Goal: Transaction & Acquisition: Purchase product/service

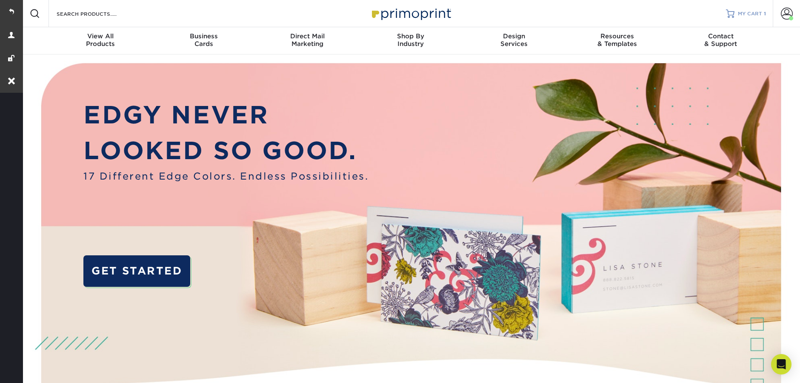
click at [754, 20] on link "MY CART 1" at bounding box center [746, 13] width 40 height 27
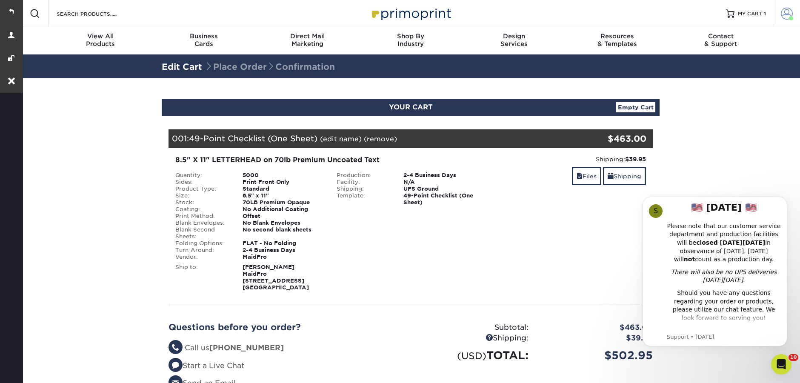
click at [780, 14] on link "Account" at bounding box center [786, 13] width 27 height 27
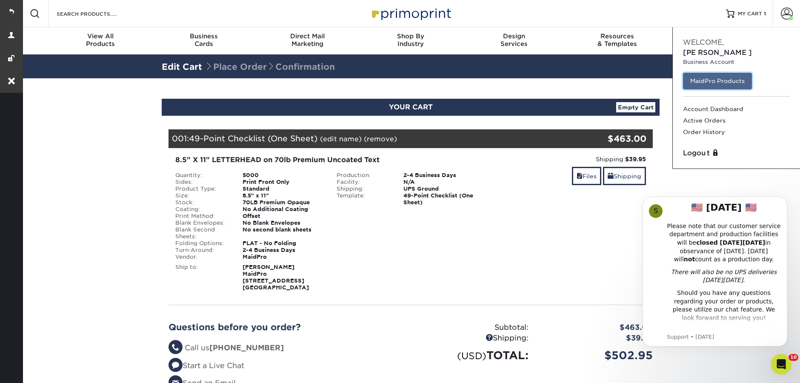
click at [722, 73] on link "MaidPro Products" at bounding box center [717, 81] width 69 height 16
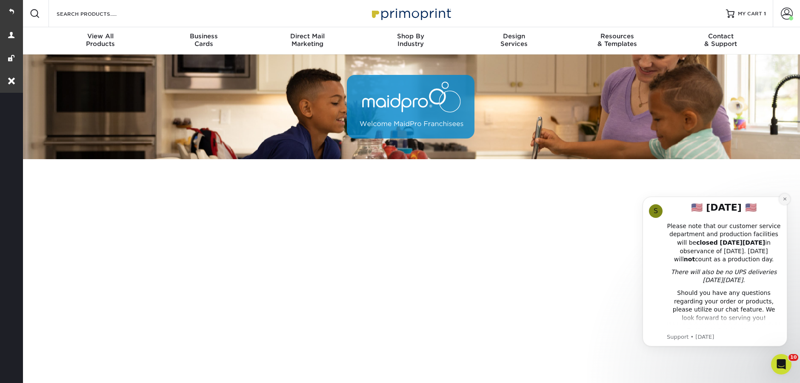
click at [784, 200] on icon "Dismiss notification" at bounding box center [784, 198] width 3 height 3
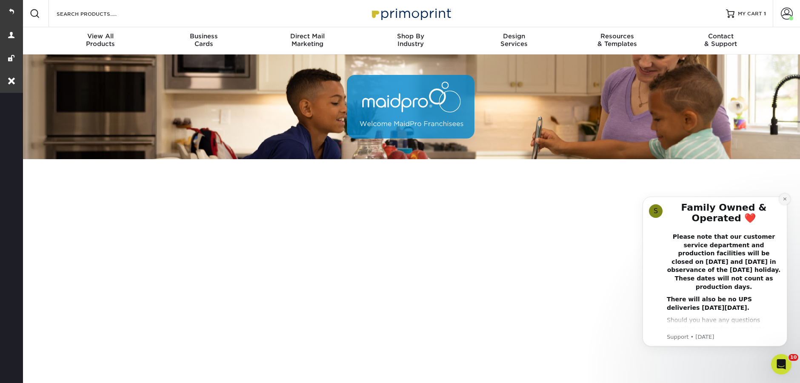
click at [784, 202] on button "Dismiss notification" at bounding box center [784, 199] width 11 height 11
click at [784, 200] on icon "Dismiss notification" at bounding box center [785, 199] width 5 height 5
